Goal: Find specific page/section: Find specific page/section

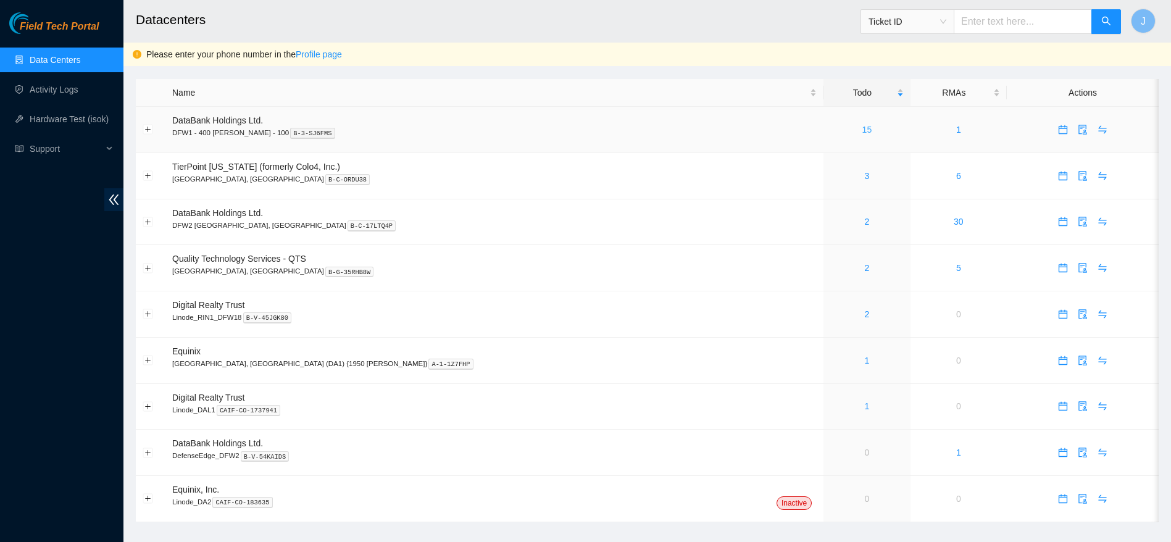
click at [862, 128] on link "15" at bounding box center [867, 130] width 10 height 10
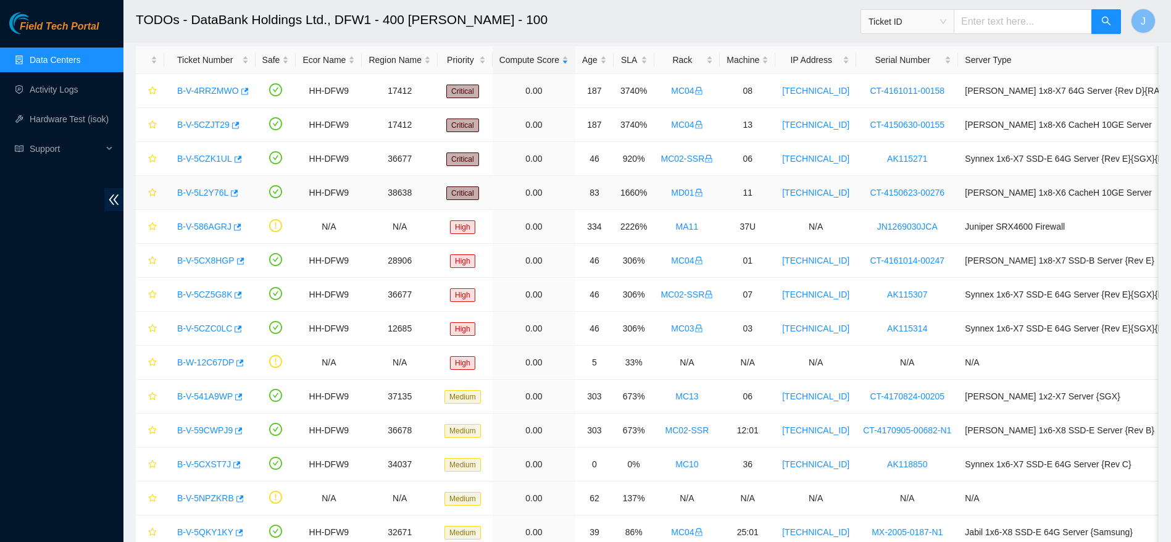
scroll to position [152, 0]
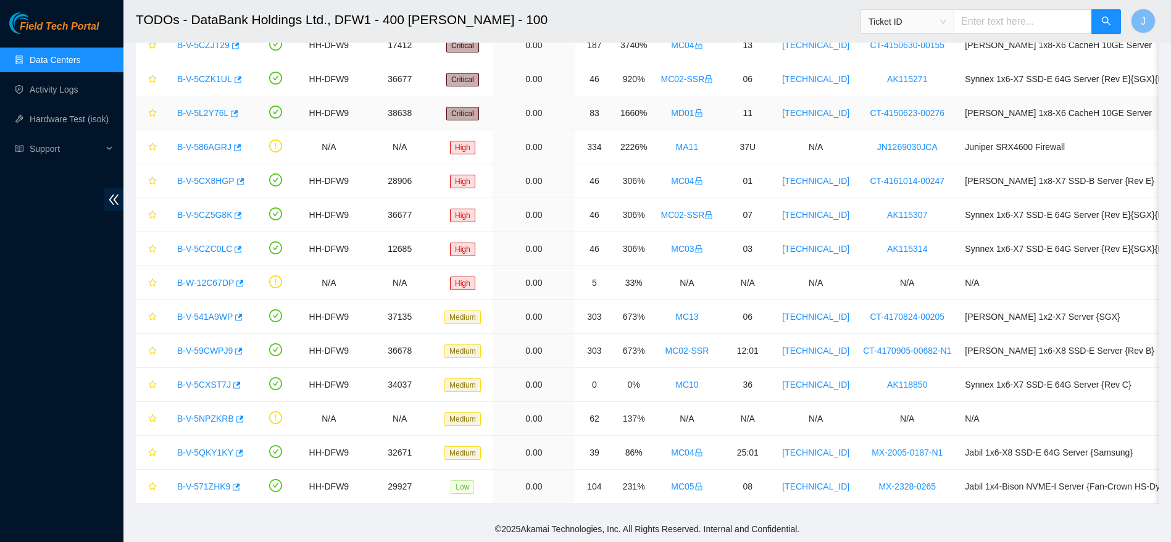
click at [1104, 107] on td "Ciara 1x8-X6 CacheH 10GE Server" at bounding box center [1090, 113] width 264 height 34
click at [204, 380] on link "B-V-5CXST7J" at bounding box center [204, 385] width 54 height 10
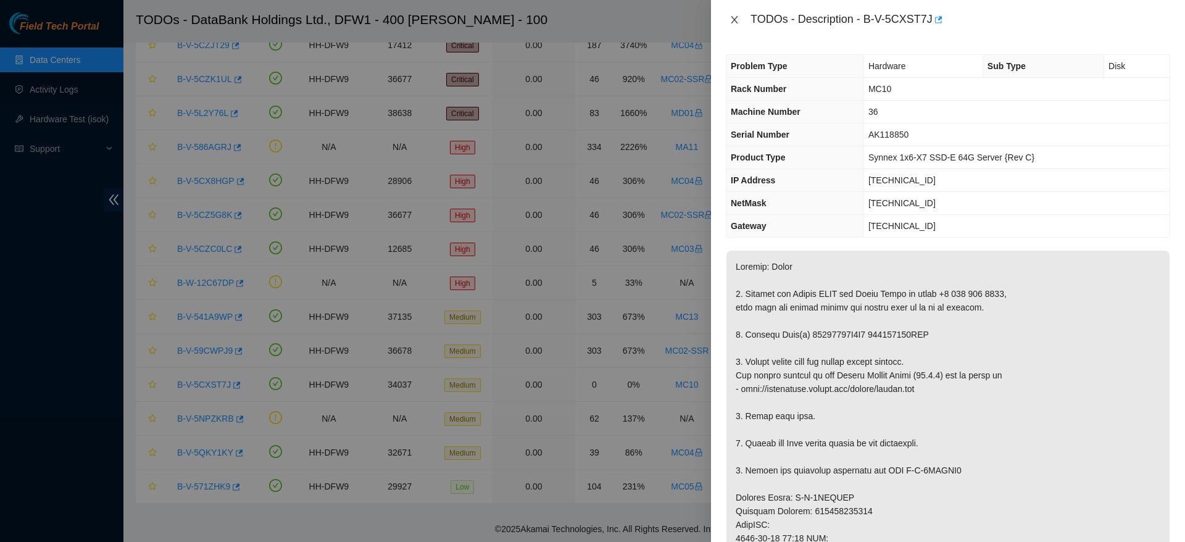
click at [731, 22] on icon "close" at bounding box center [735, 20] width 10 height 10
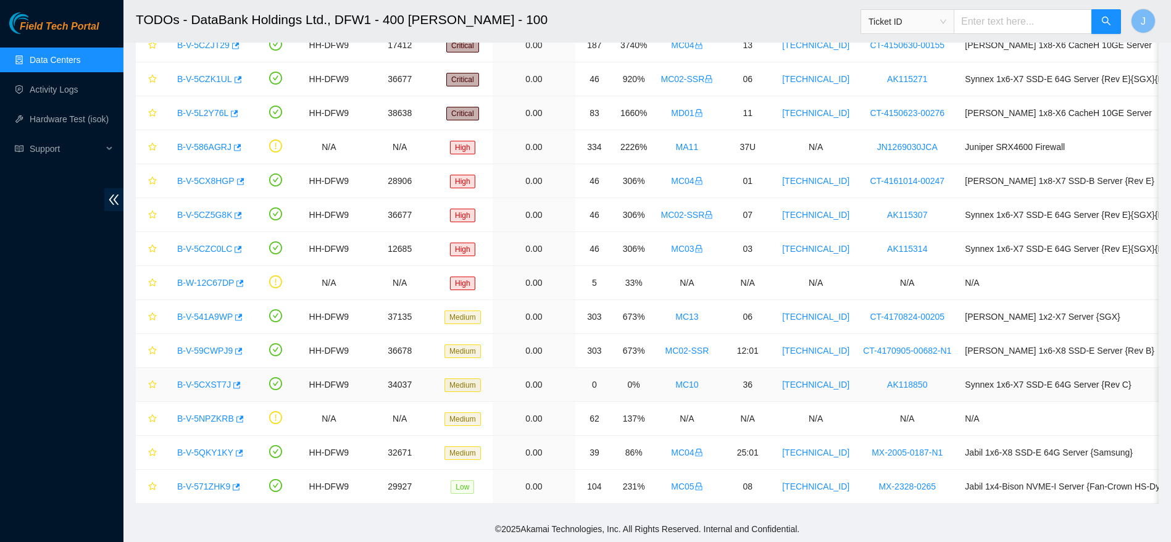
click at [199, 380] on link "B-V-5CXST7J" at bounding box center [204, 385] width 54 height 10
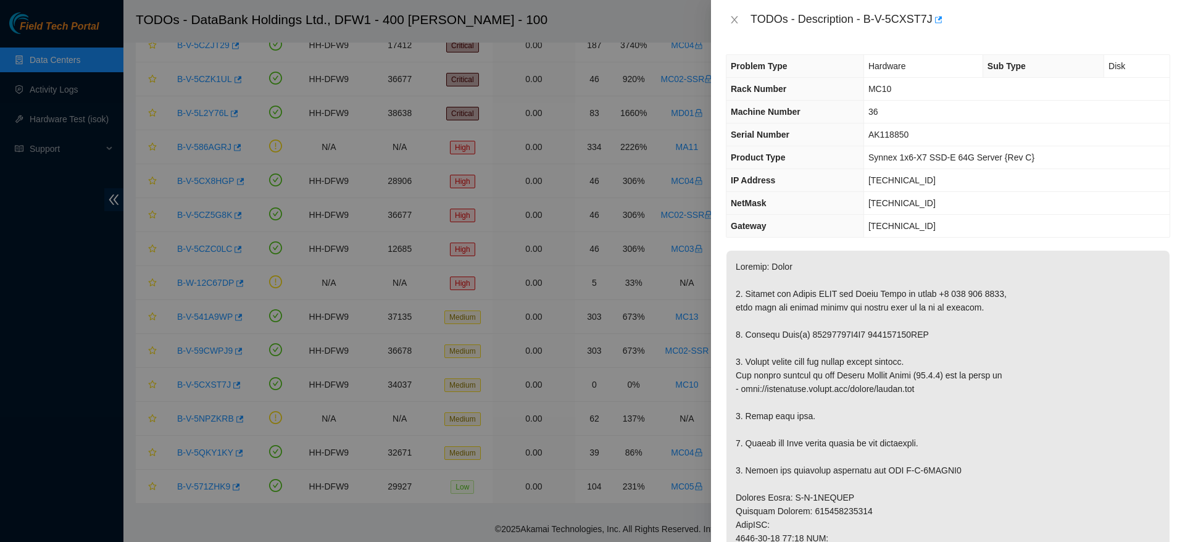
click at [1039, 391] on p at bounding box center [948, 545] width 443 height 589
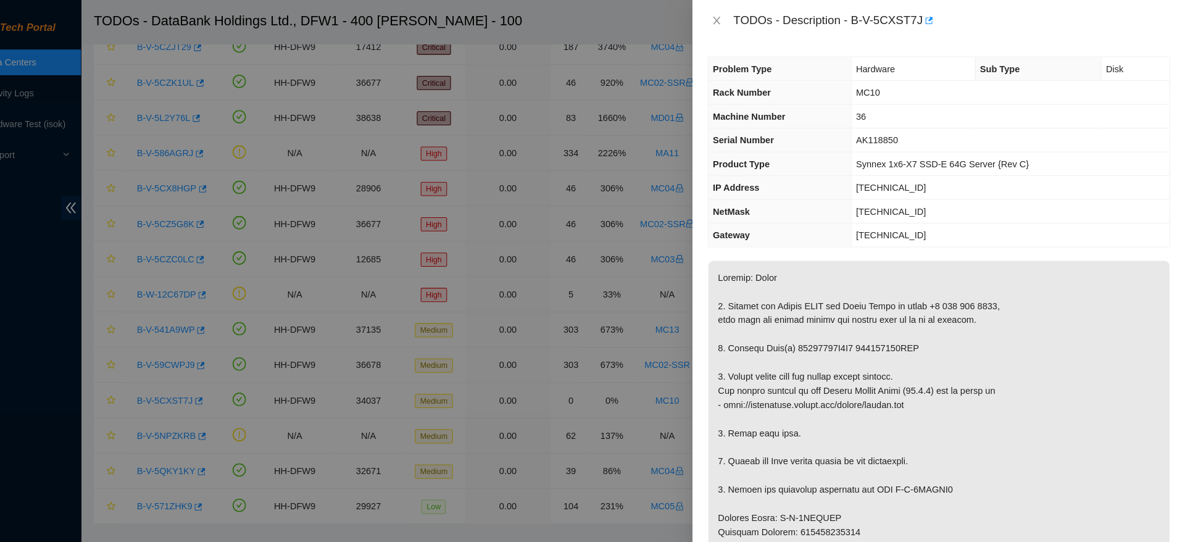
scroll to position [152, 0]
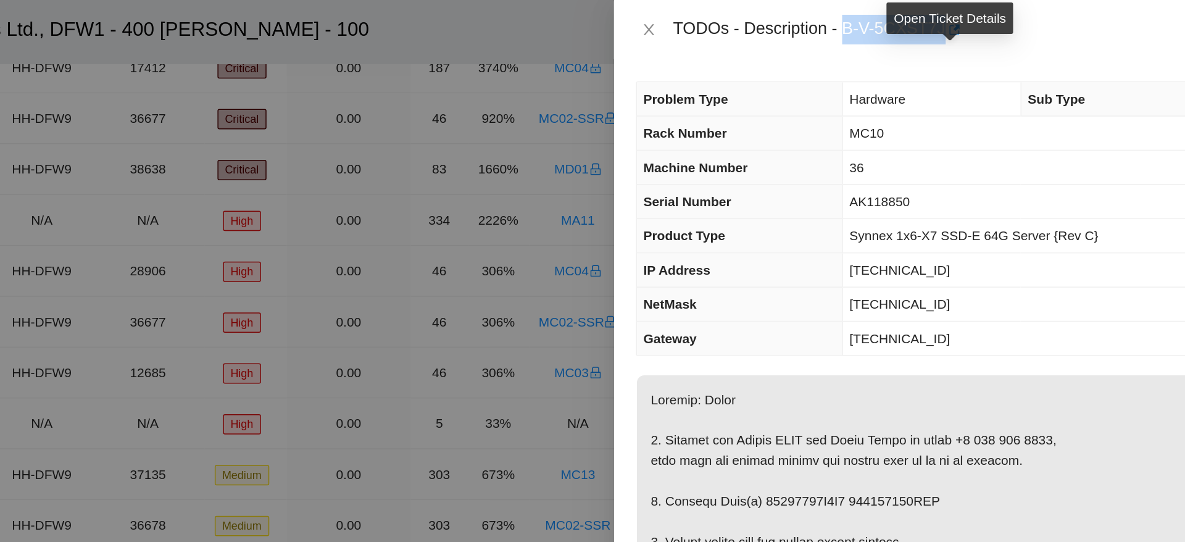
drag, startPoint x: 867, startPoint y: 17, endPoint x: 935, endPoint y: 26, distance: 69.1
click at [935, 26] on div "TODOs - Description - B-V-5CXST7J" at bounding box center [961, 20] width 420 height 20
copy div "B-V-5CXST7J"
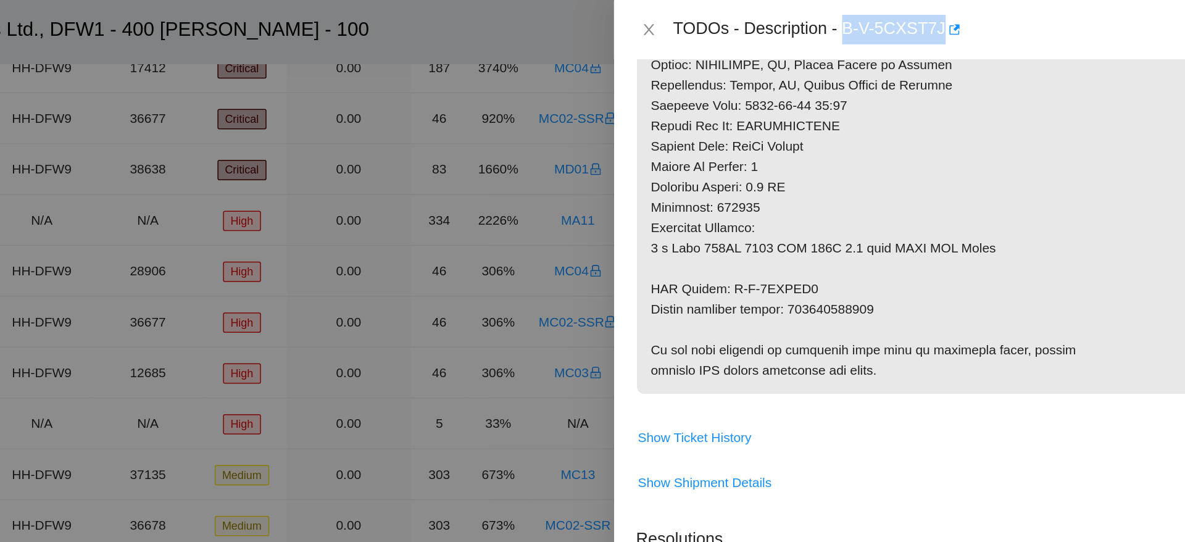
scroll to position [580, 0]
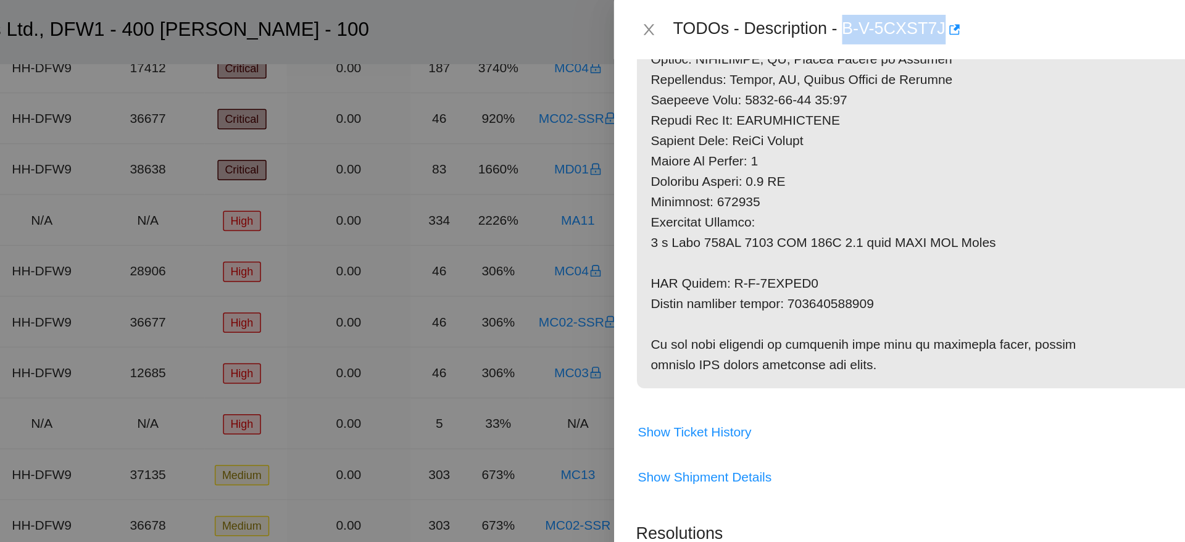
copy div "B-V-5CXST7J"
